Goal: Contribute content: Add original content to the website for others to see

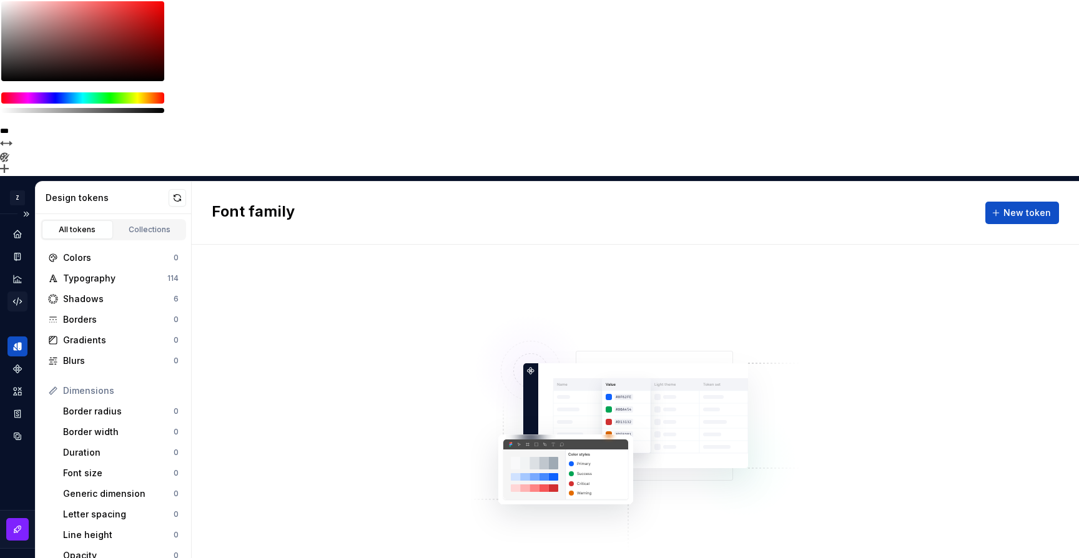
click at [21, 296] on icon "Code automation" at bounding box center [17, 301] width 11 height 11
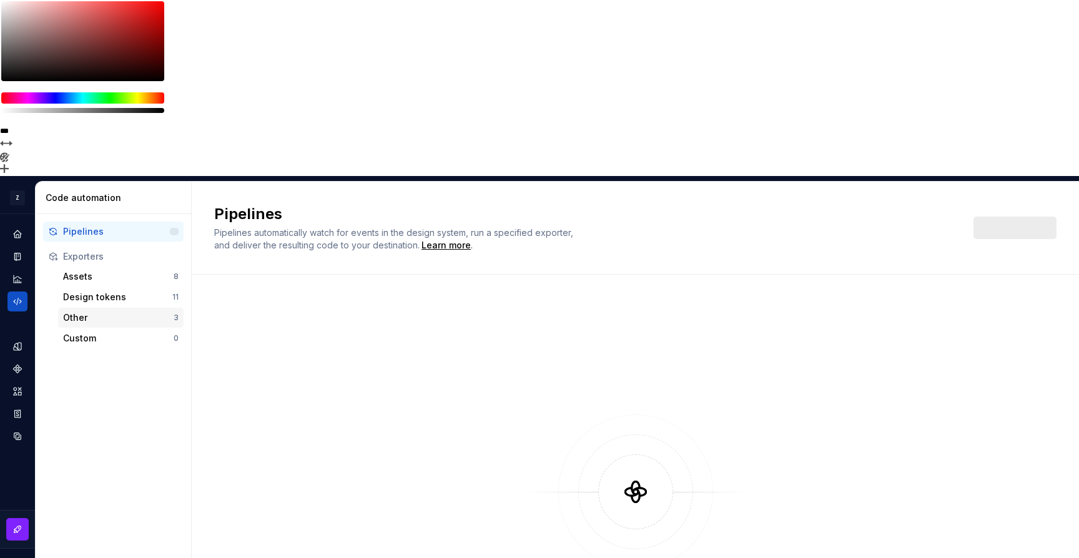
click at [102, 312] on div "Other" at bounding box center [118, 318] width 111 height 12
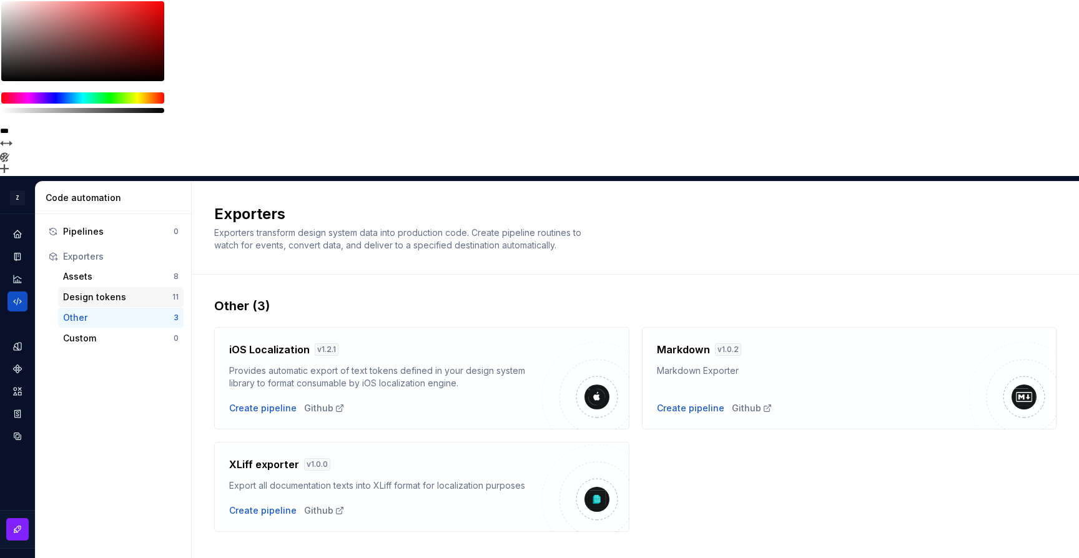
click at [97, 291] on div "Design tokens" at bounding box center [117, 297] width 109 height 12
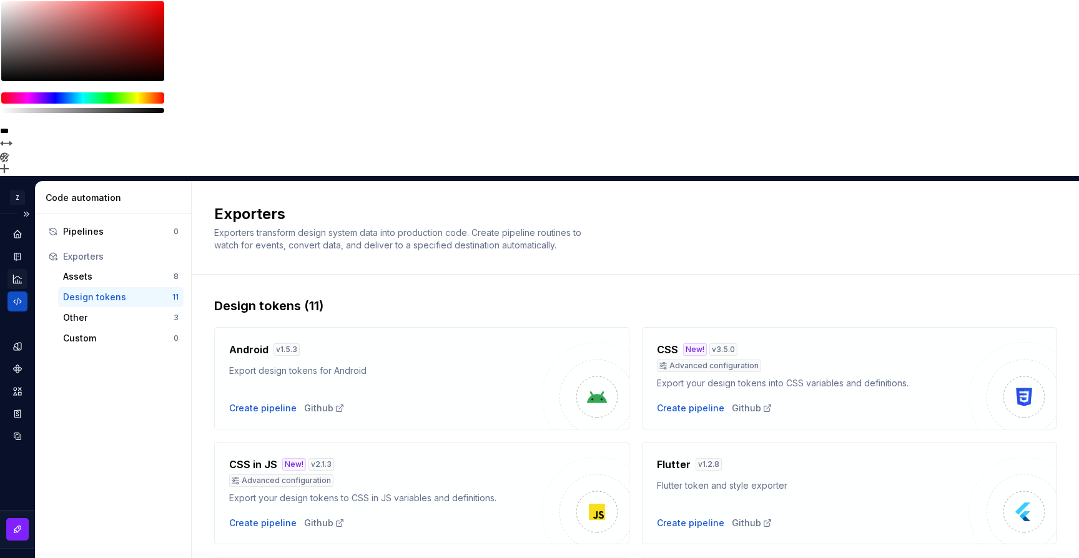
click at [12, 269] on div "Analytics" at bounding box center [17, 279] width 20 height 20
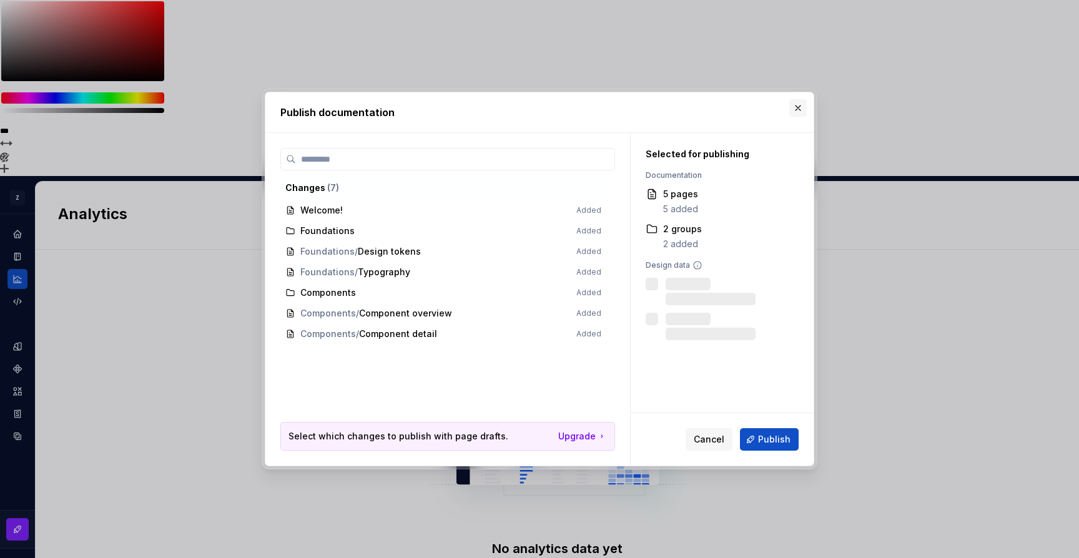
click at [797, 109] on button "button" at bounding box center [797, 107] width 17 height 17
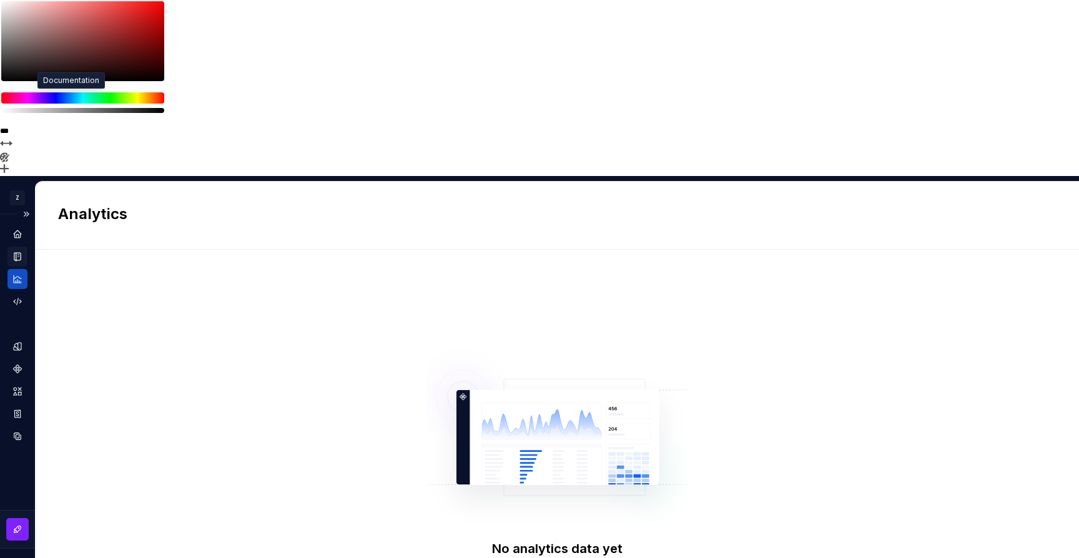
click at [16, 251] on icon "Documentation" at bounding box center [17, 256] width 11 height 11
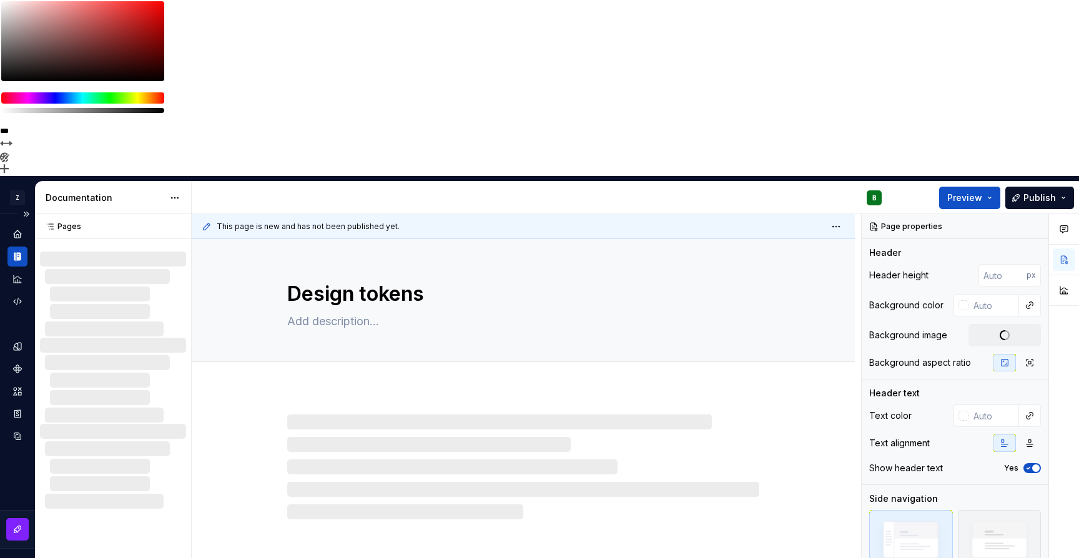
click at [19, 253] on icon "Documentation" at bounding box center [18, 257] width 4 height 8
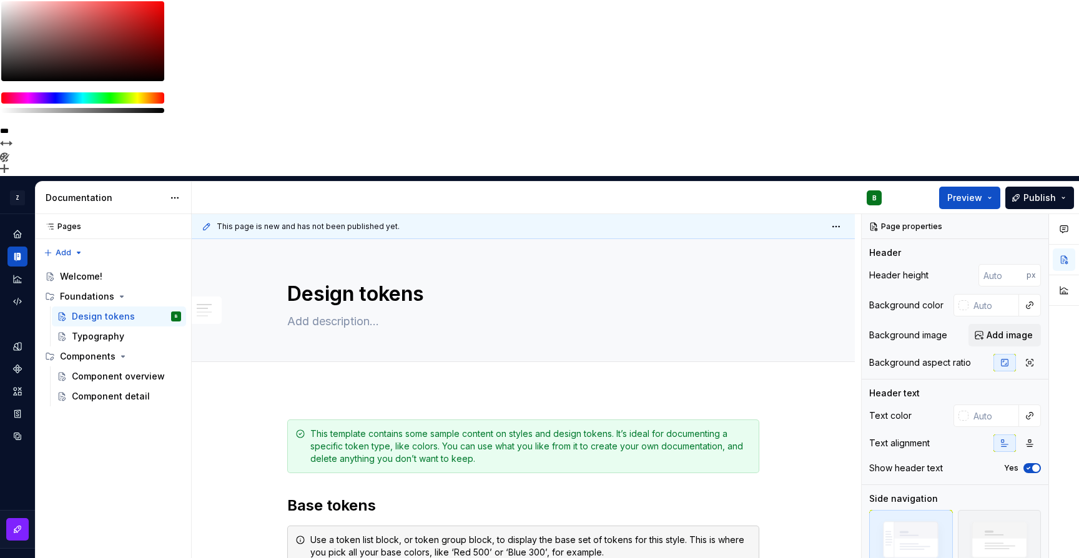
type textarea "*"
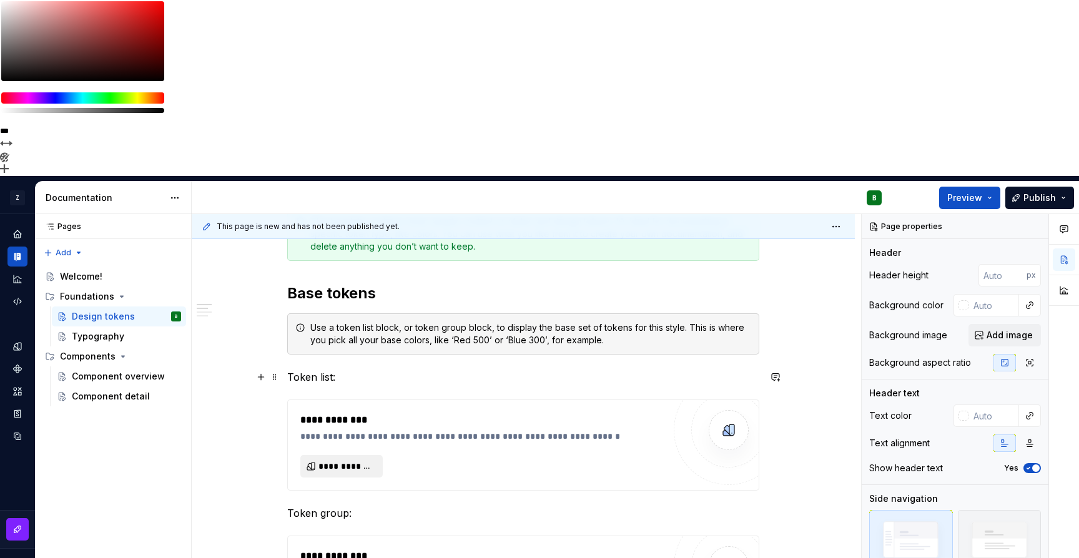
scroll to position [270, 0]
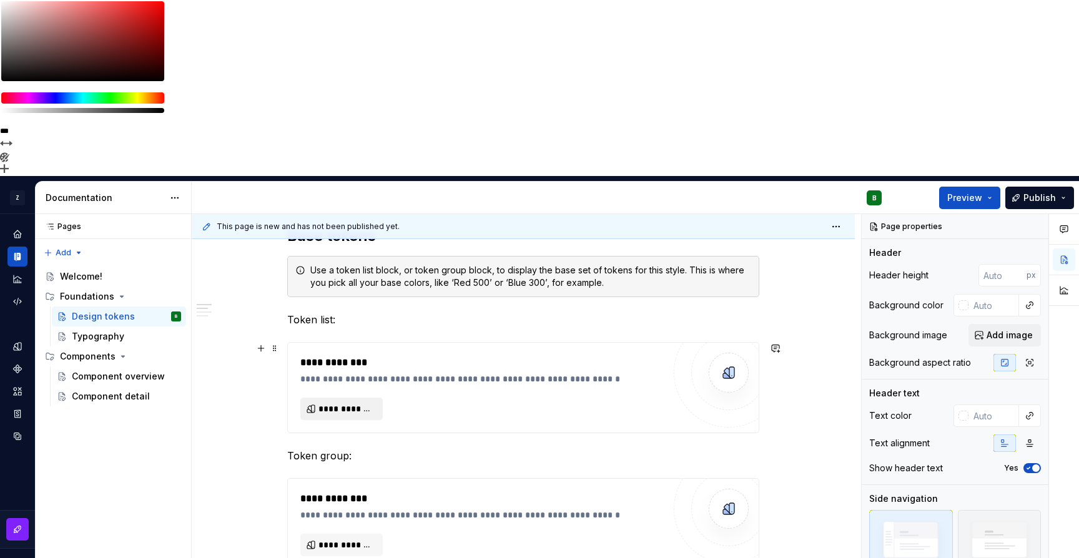
click at [337, 403] on span "**********" at bounding box center [346, 409] width 56 height 12
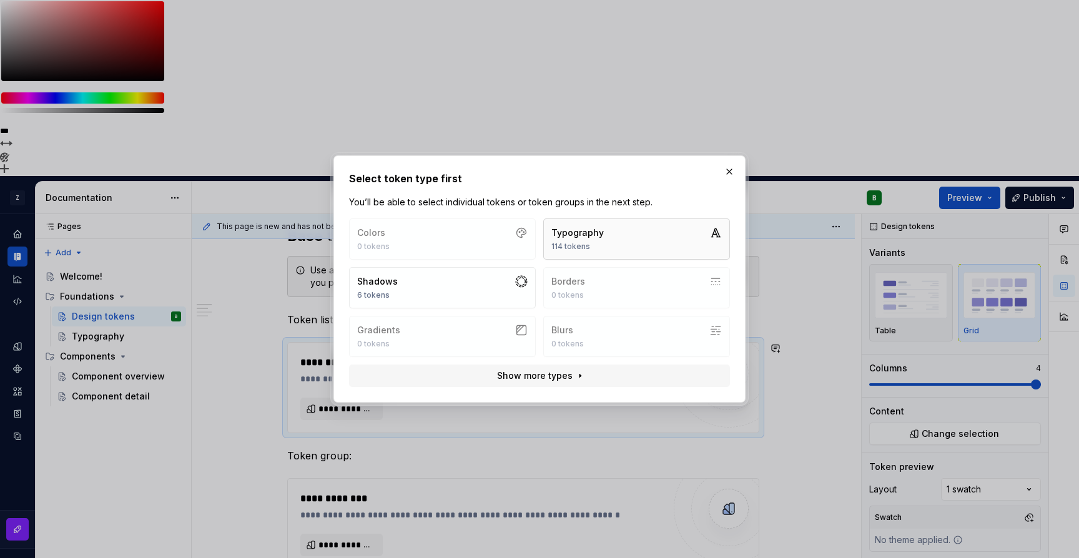
click at [570, 242] on div "114 tokens" at bounding box center [577, 247] width 52 height 10
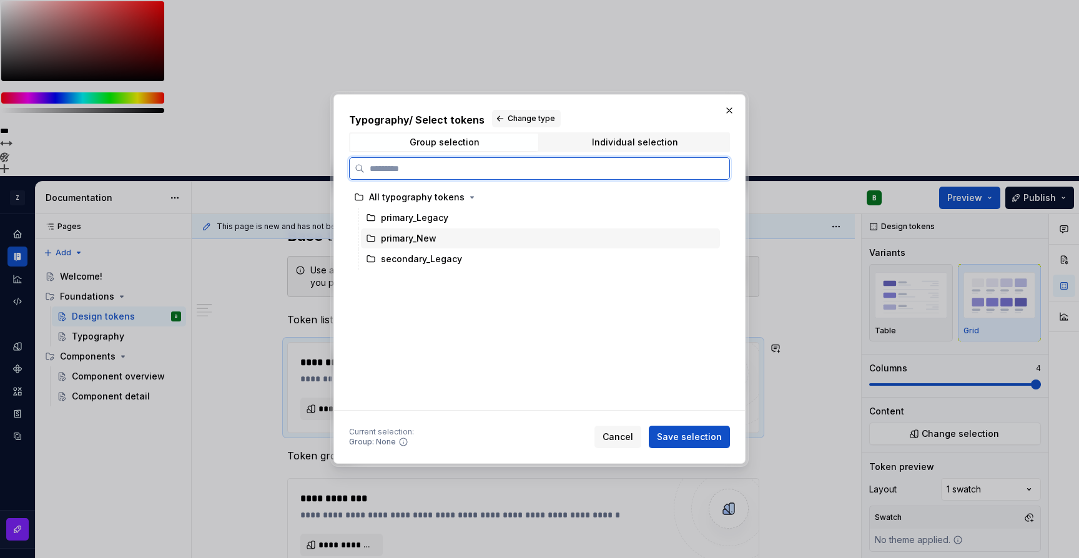
click at [418, 244] on div "primary_New" at bounding box center [409, 238] width 56 height 12
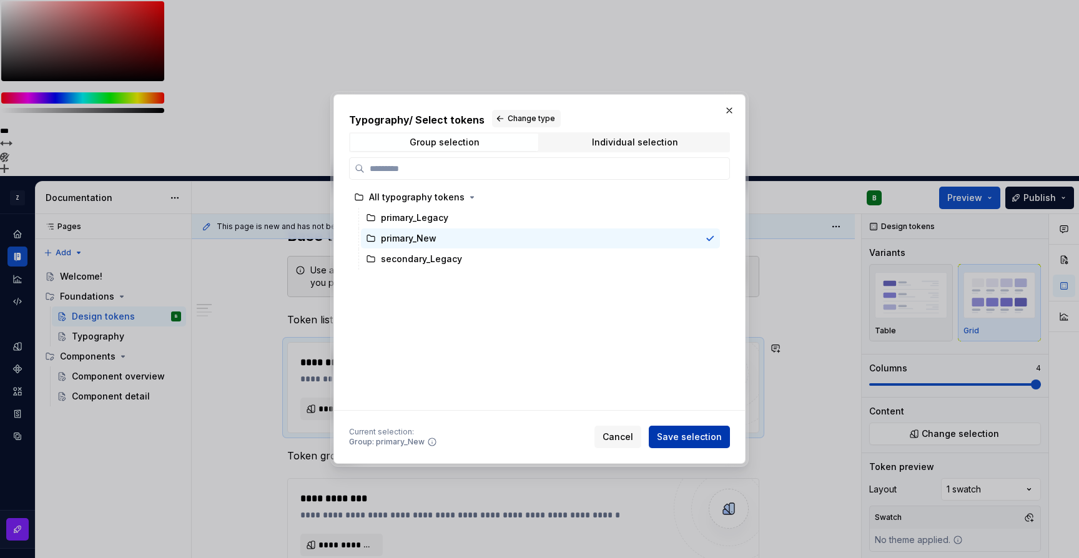
click at [683, 437] on span "Save selection" at bounding box center [689, 437] width 65 height 12
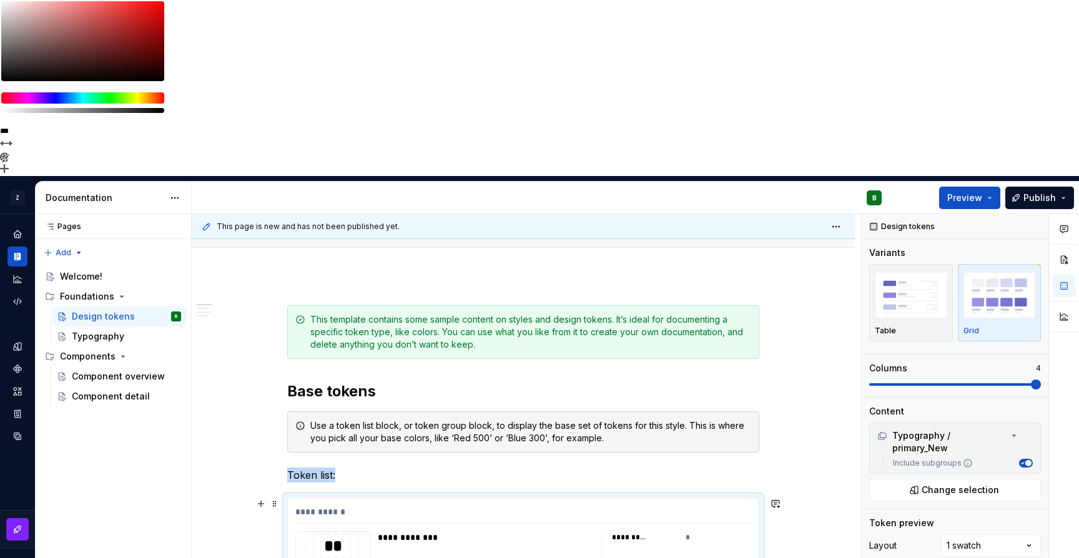
scroll to position [116, 0]
click at [647, 531] on div "*********" at bounding box center [629, 536] width 35 height 10
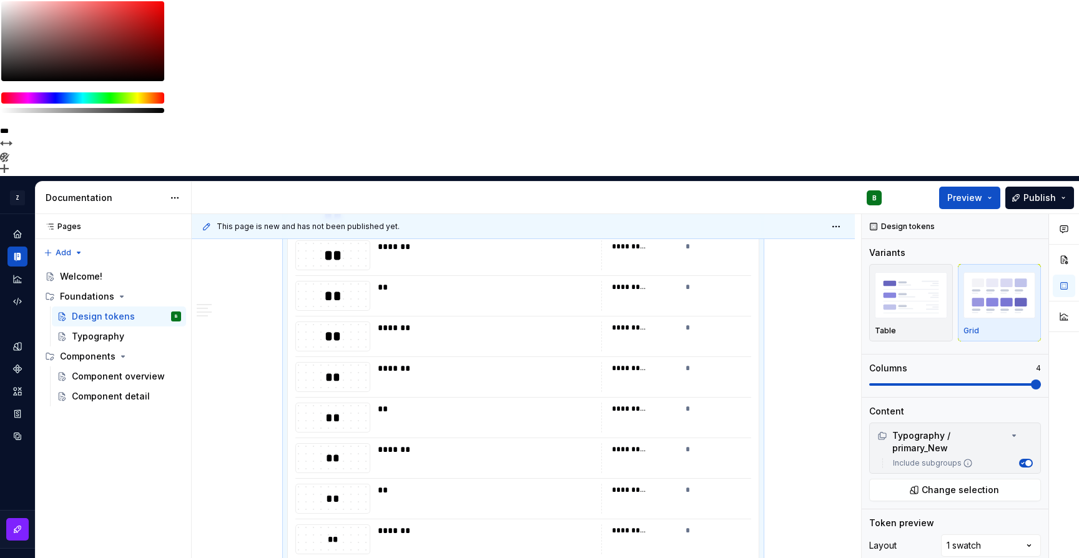
scroll to position [668, 0]
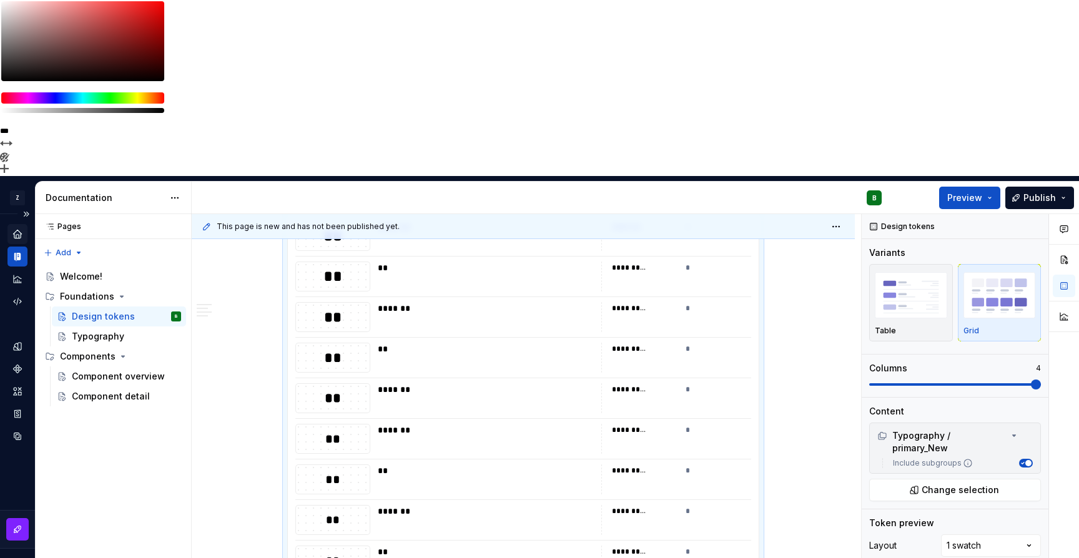
click at [12, 229] on icon "Home" at bounding box center [17, 234] width 11 height 11
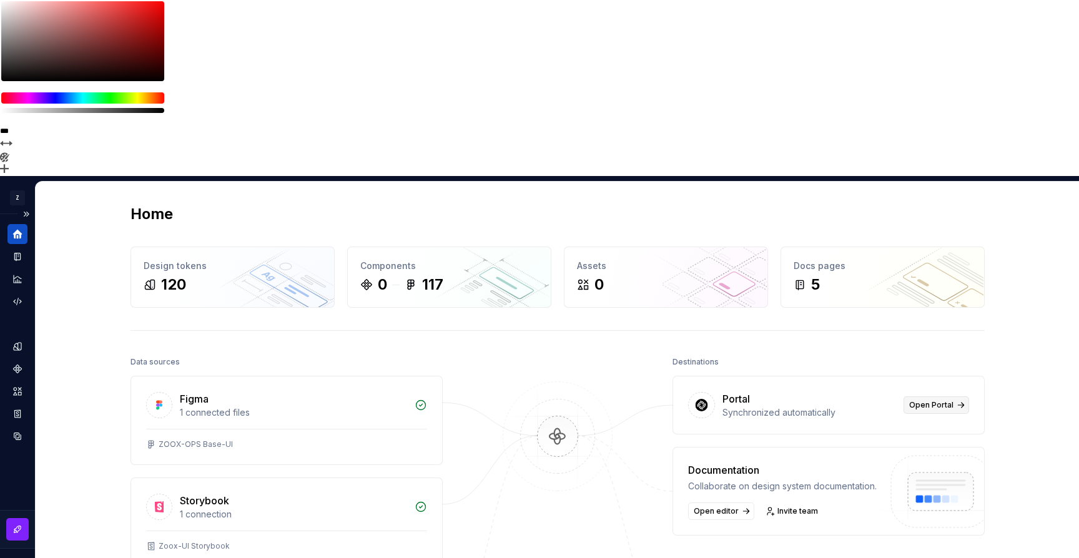
click at [935, 397] on link "Open Portal" at bounding box center [937, 405] width 66 height 17
